Goal: Transaction & Acquisition: Purchase product/service

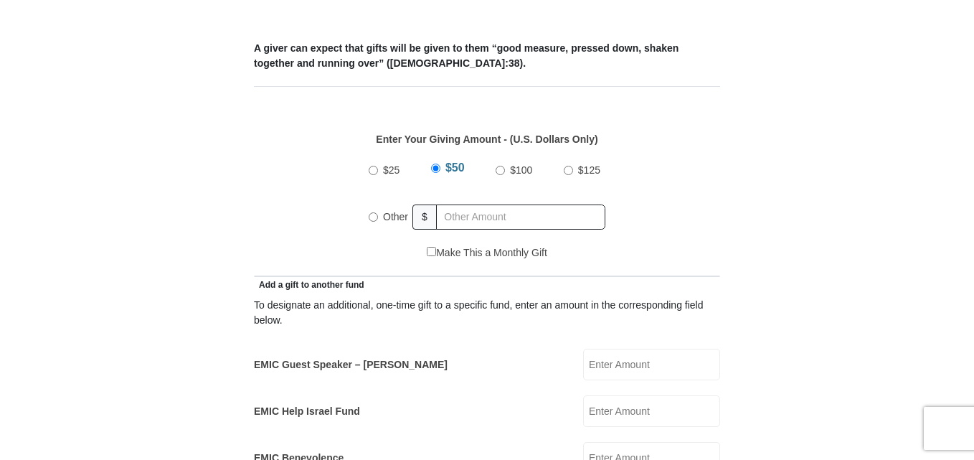
scroll to position [650, 0]
click at [604, 348] on input "EMIC Guest Speaker – [PERSON_NAME]" at bounding box center [651, 364] width 137 height 32
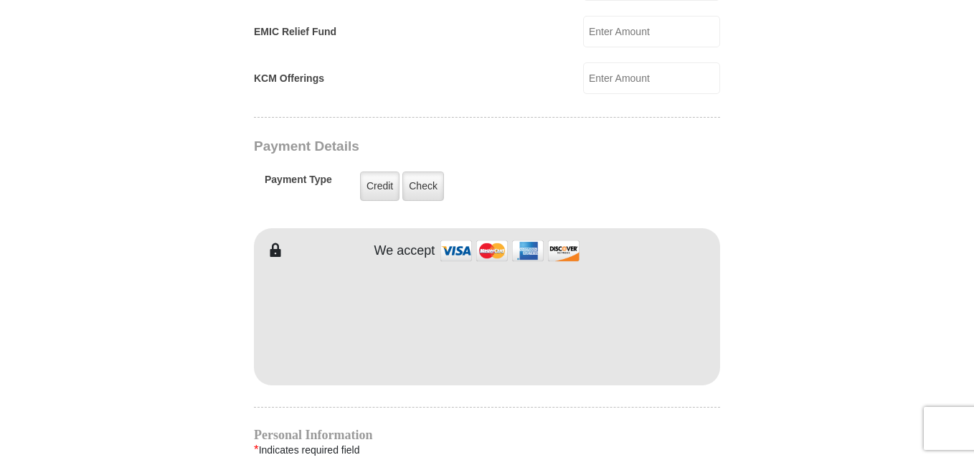
scroll to position [1203, 0]
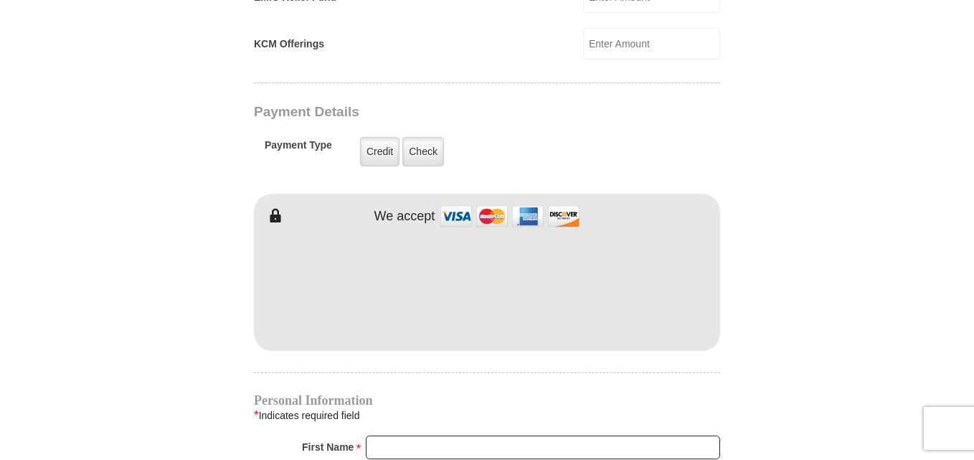
type input "70.00"
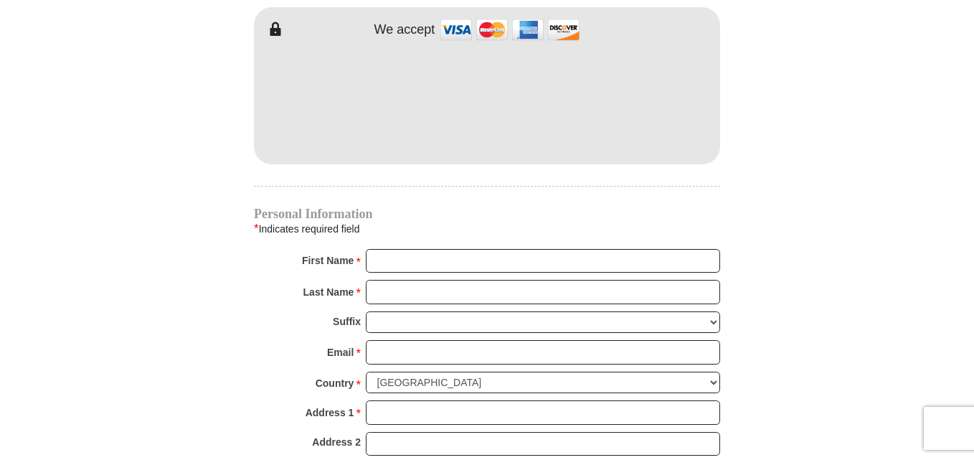
scroll to position [1444, 0]
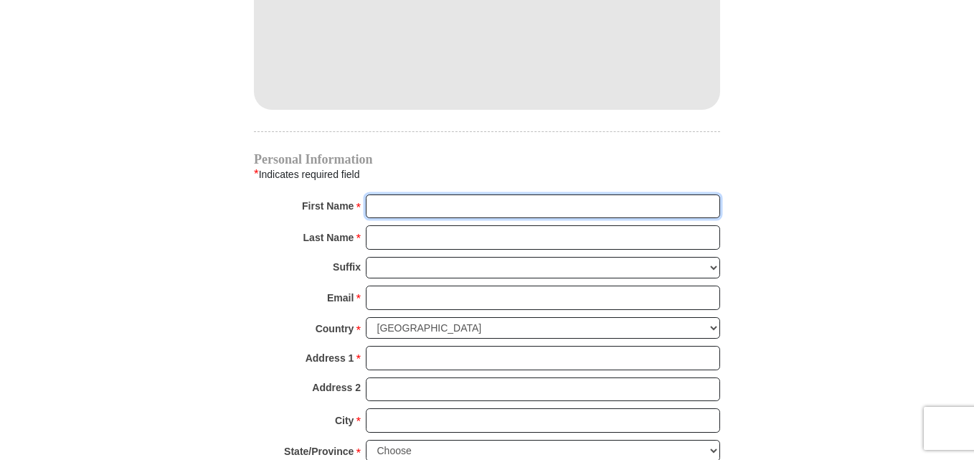
click at [376, 194] on input "First Name *" at bounding box center [543, 206] width 354 height 24
type input "[PERSON_NAME]"
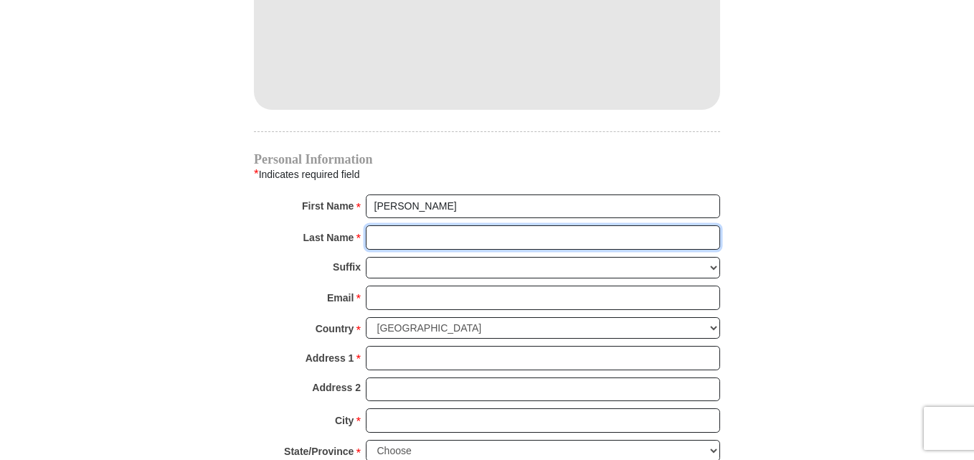
click at [423, 225] on input "Last Name *" at bounding box center [543, 237] width 354 height 24
type input "Boateng"
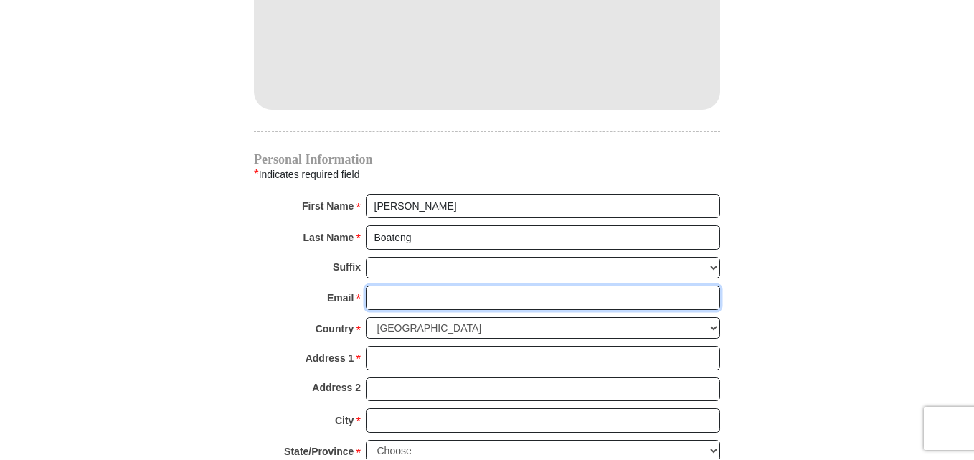
click at [408, 285] on input "Email *" at bounding box center [543, 297] width 354 height 24
type input "[EMAIL_ADDRESS][DOMAIN_NAME]"
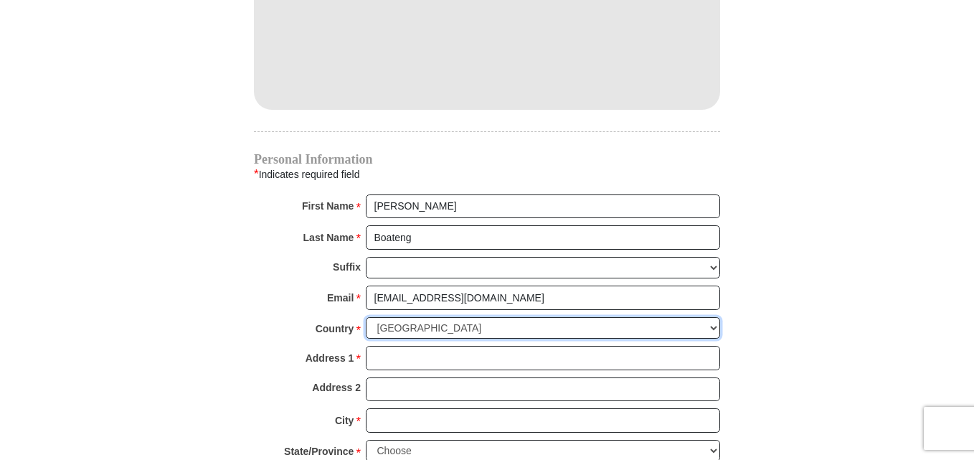
select select "GB"
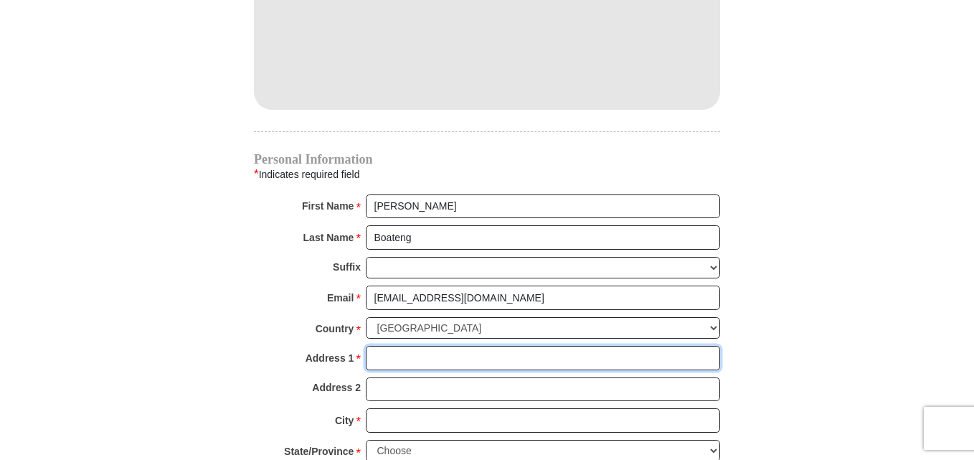
type input "[PERSON_NAME]"
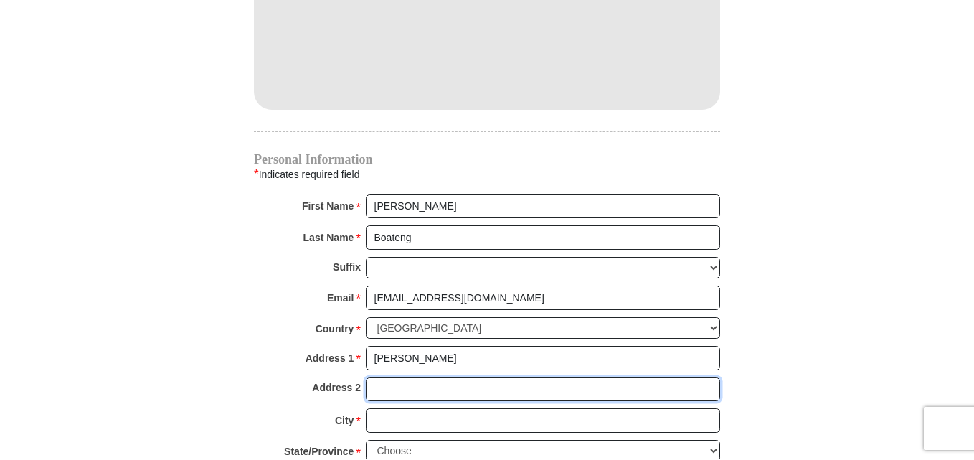
type input "[GEOGRAPHIC_DATA][PERSON_NAME]"
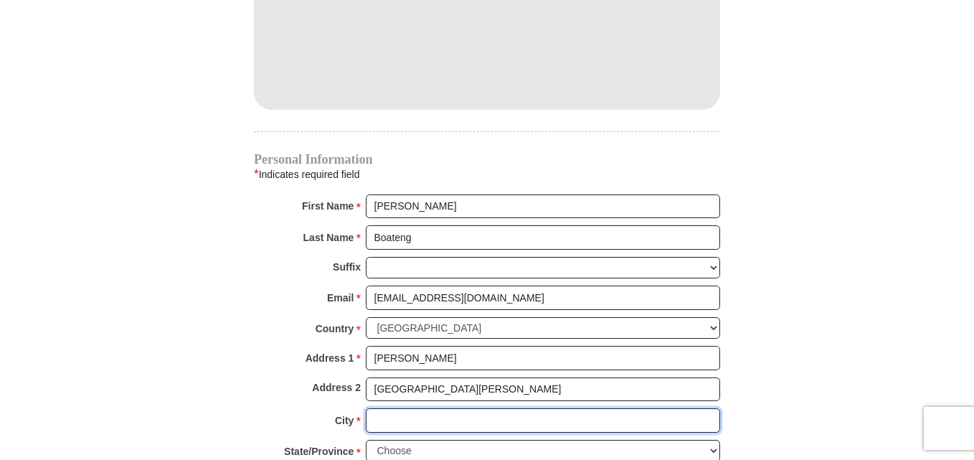
type input "MAIDENHEAD"
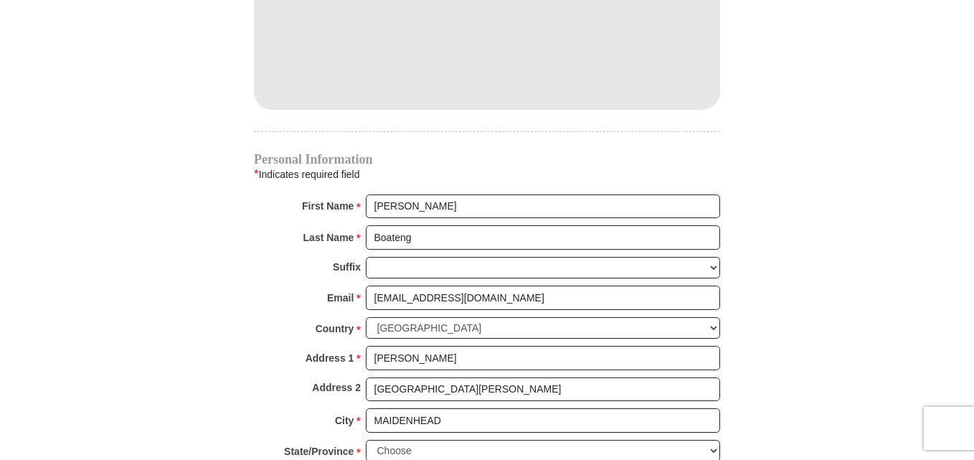
type input "SL6 1UG"
type input "01628784455"
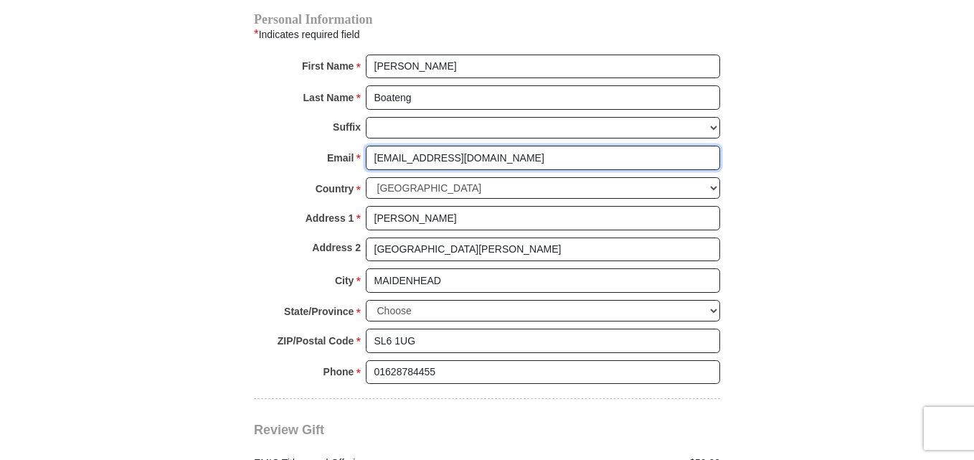
scroll to position [1605, 0]
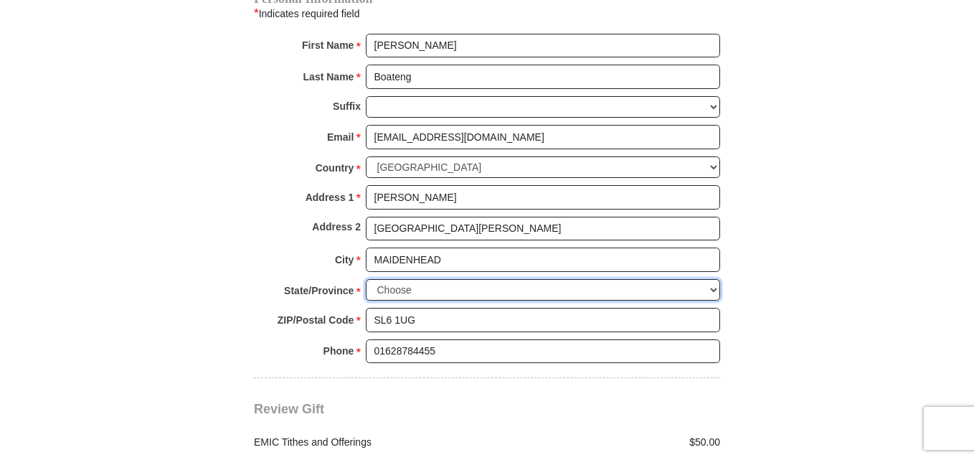
click at [712, 279] on select "Choose Antrim [GEOGRAPHIC_DATA] [GEOGRAPHIC_DATA] [GEOGRAPHIC_DATA] [GEOGRAPHIC…" at bounding box center [543, 290] width 354 height 22
select select "BERKS"
click at [366, 279] on select "Choose Antrim [GEOGRAPHIC_DATA] [GEOGRAPHIC_DATA] [GEOGRAPHIC_DATA] [GEOGRAPHIC…" at bounding box center [543, 290] width 354 height 22
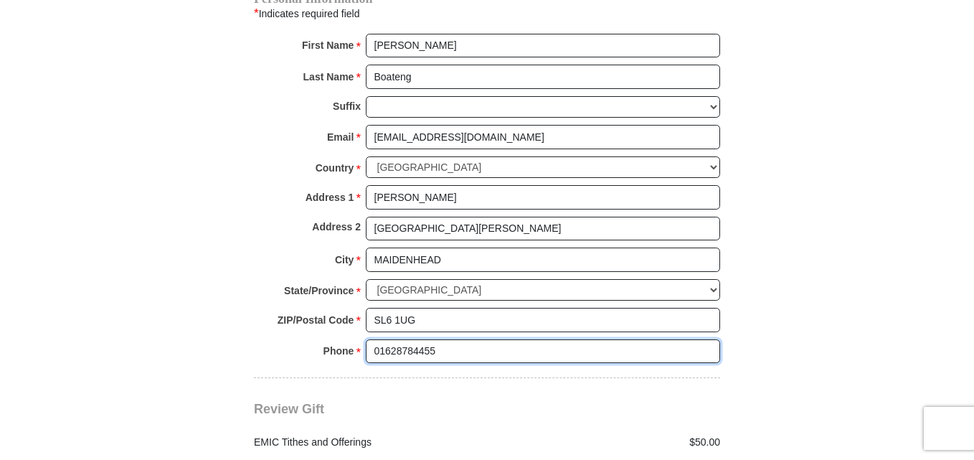
click at [379, 339] on input "01628784455" at bounding box center [543, 351] width 354 height 24
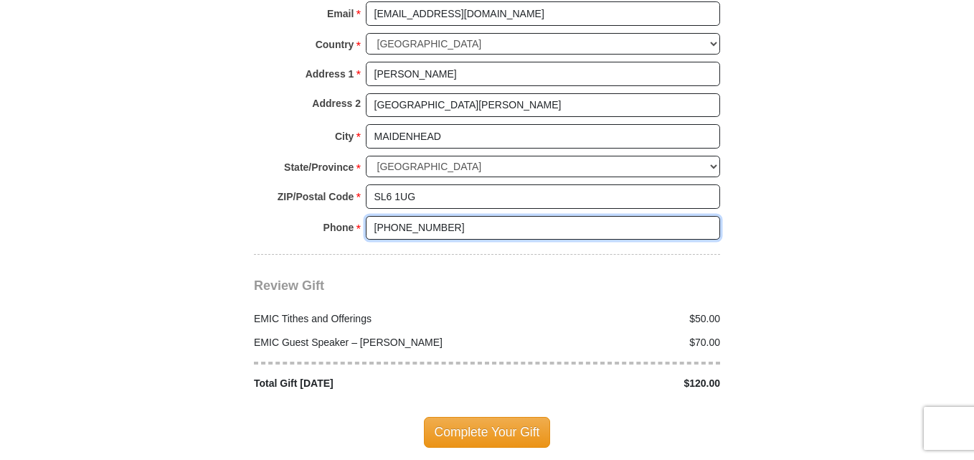
scroll to position [1736, 0]
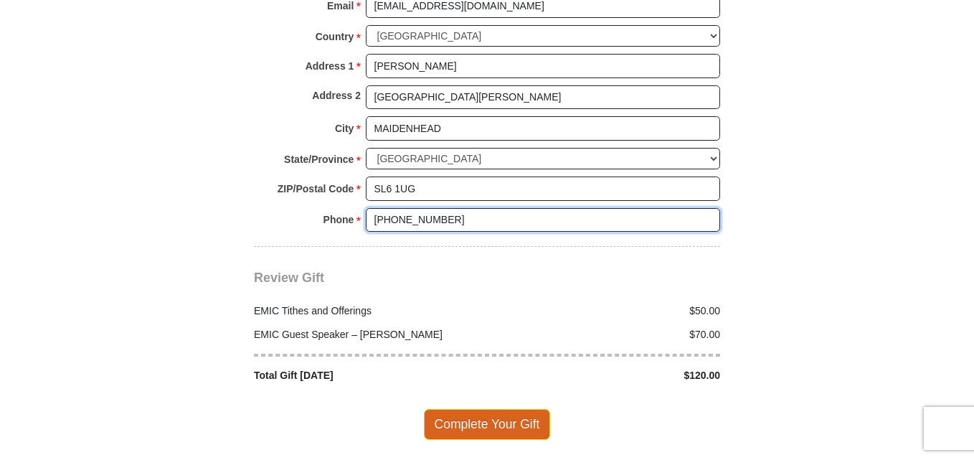
type input "[PHONE_NUMBER]"
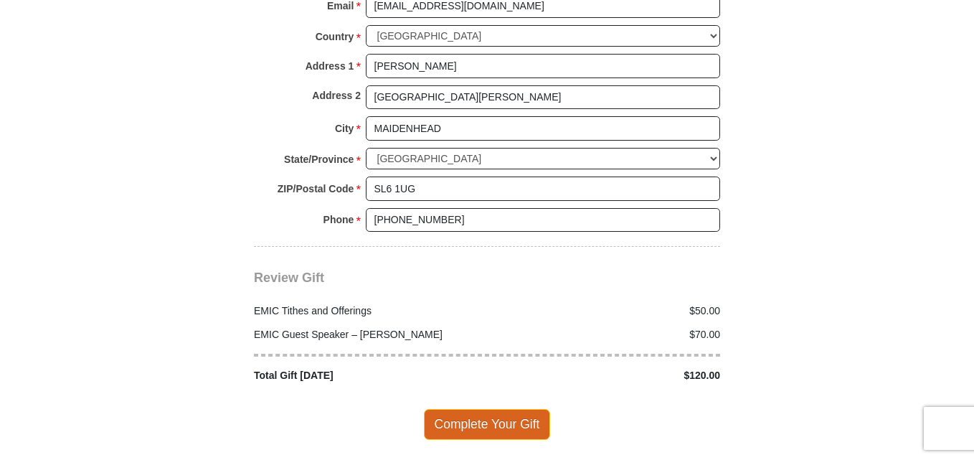
click at [520, 414] on span "Complete Your Gift" at bounding box center [487, 424] width 127 height 30
